Goal: Check status: Check status

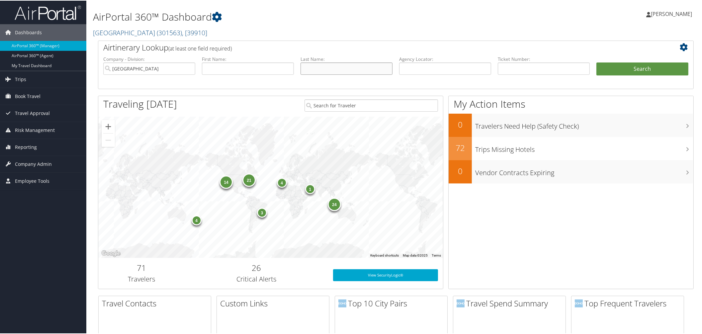
click at [313, 74] on input "text" at bounding box center [347, 68] width 92 height 12
type input "[PERSON_NAME]"
click at [626, 75] on button "Search" at bounding box center [642, 68] width 92 height 13
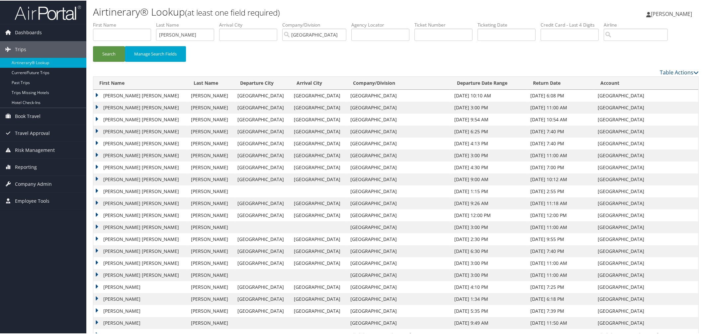
click at [98, 101] on td "KRISTEN ALISSA" at bounding box center [140, 95] width 94 height 12
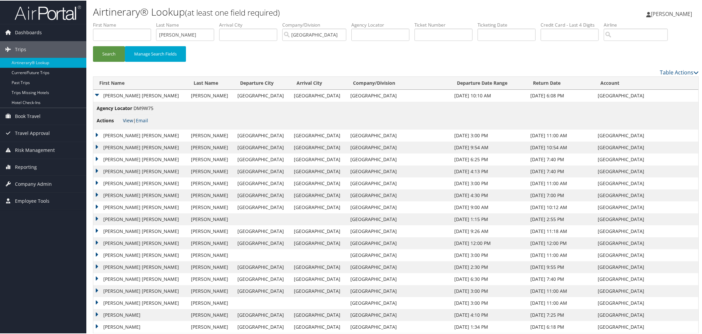
click at [128, 123] on link "View" at bounding box center [128, 120] width 10 height 6
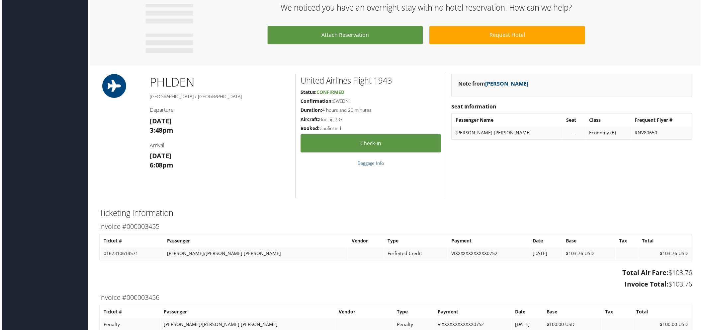
scroll to position [415, 0]
